Goal: Information Seeking & Learning: Learn about a topic

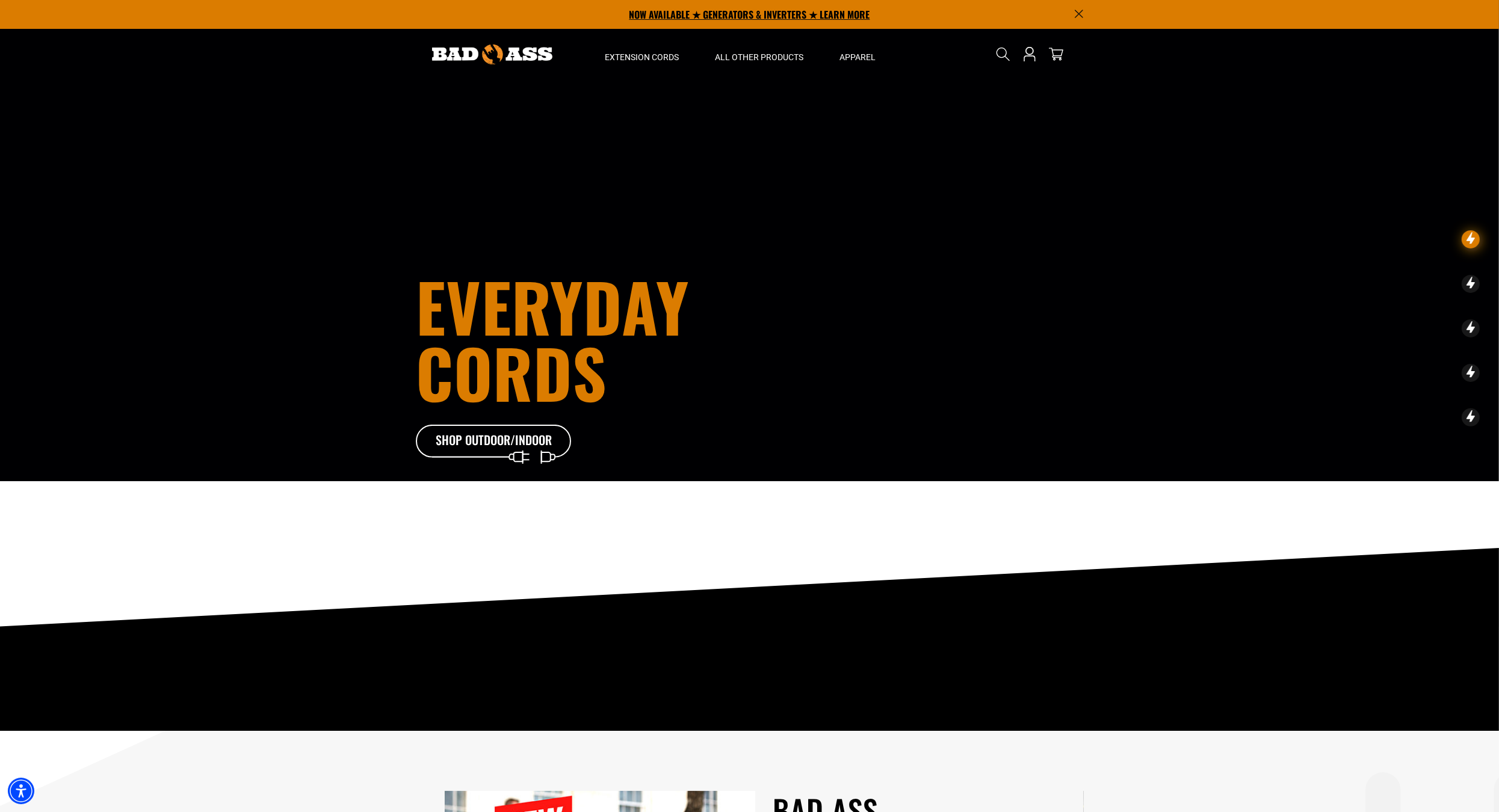
click at [718, 19] on p "NOW AVAILABLE ★ GENERATORS & INVERTERS ★ LEARN MORE" at bounding box center [749, 15] width 668 height 29
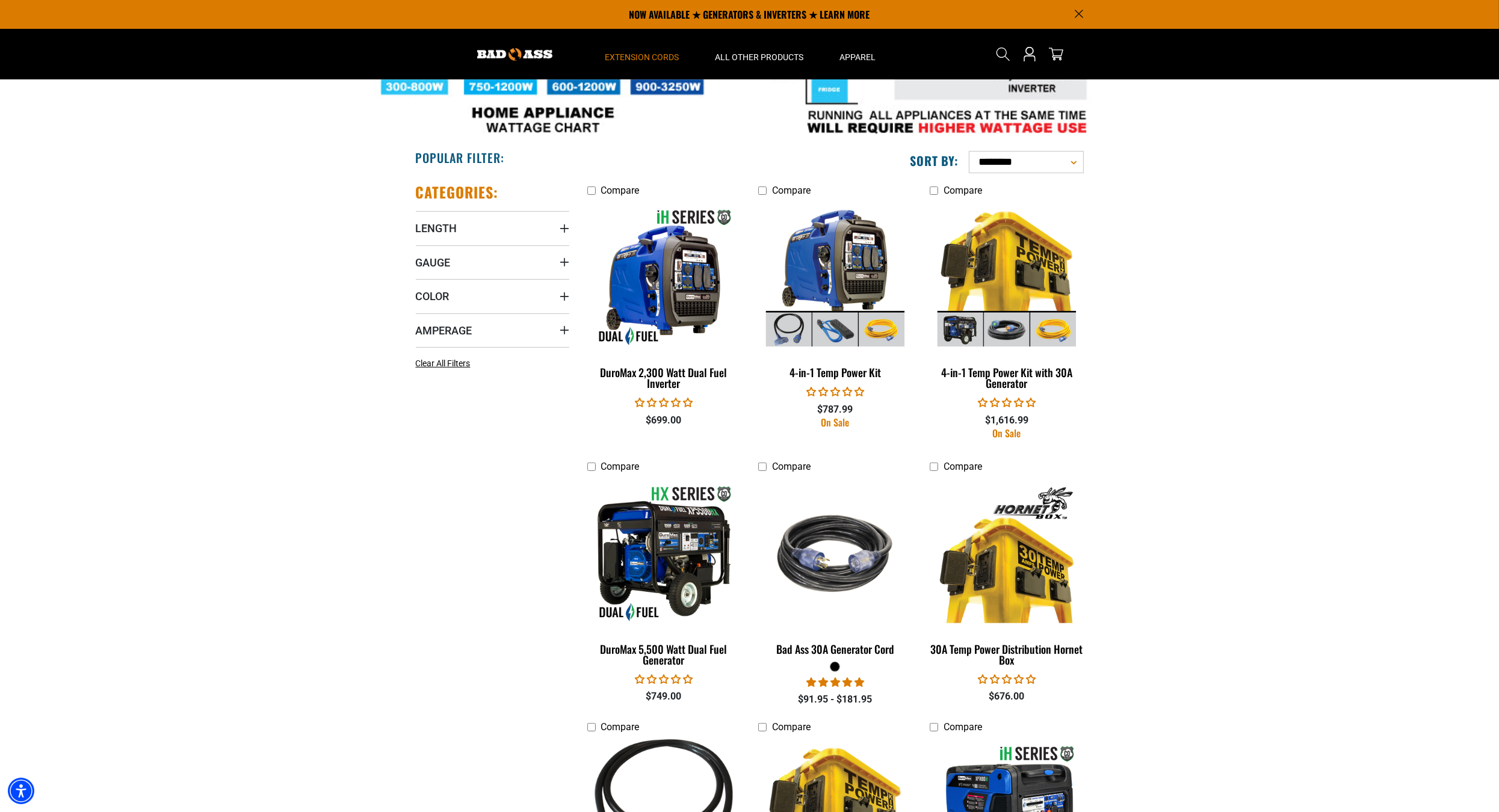
scroll to position [338, 0]
